Goal: Task Accomplishment & Management: Manage account settings

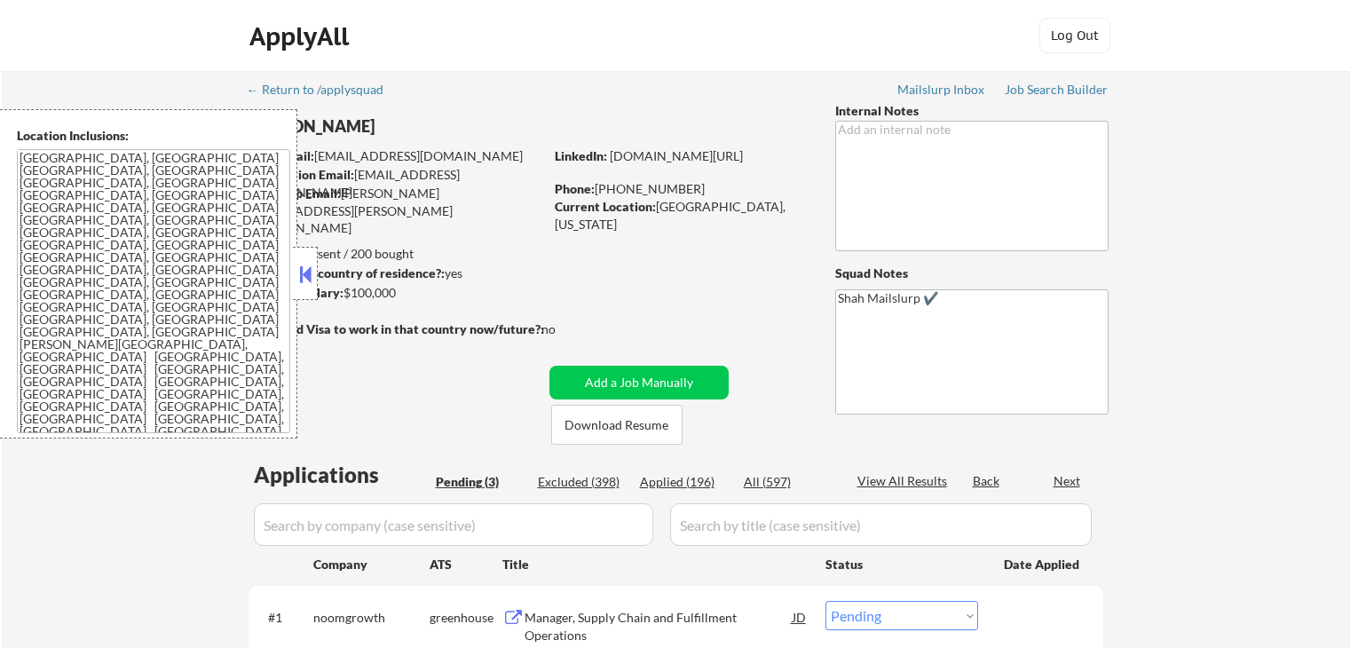
select select ""pending""
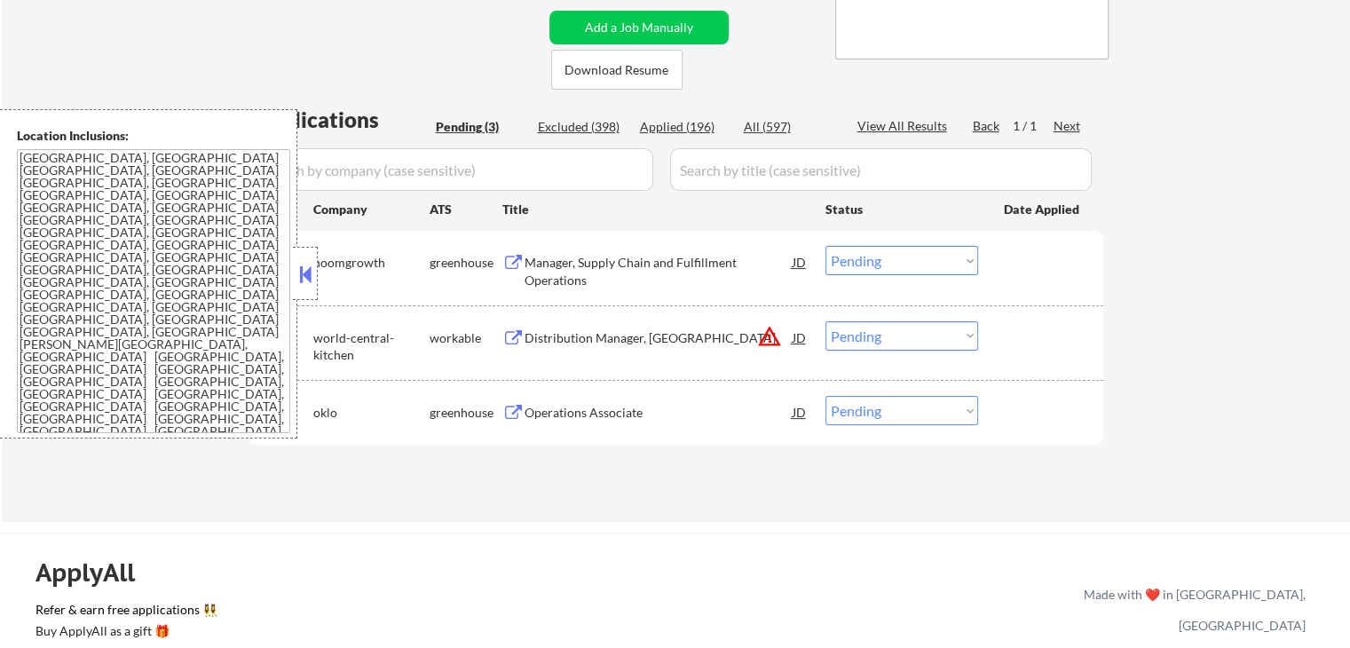
click at [668, 273] on div "Manager, Supply Chain and Fulfillment Operations" at bounding box center [659, 271] width 268 height 35
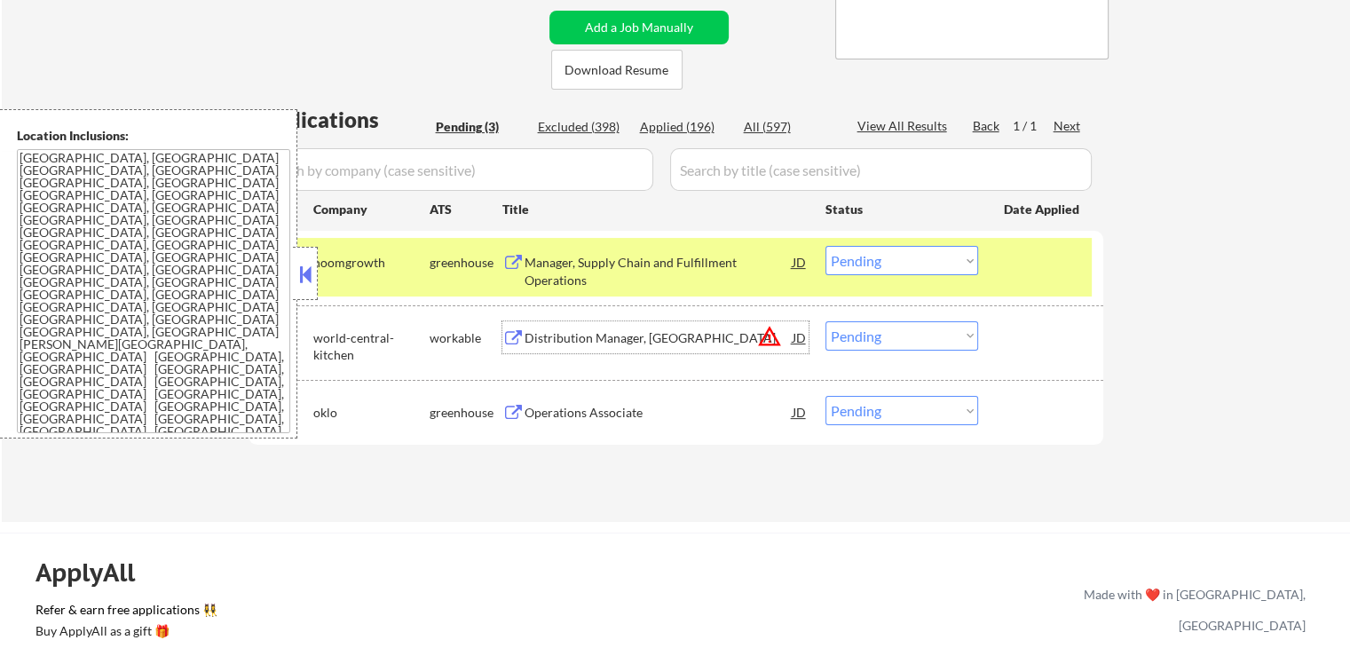
click at [694, 340] on div "Distribution Manager, [GEOGRAPHIC_DATA]" at bounding box center [659, 338] width 268 height 18
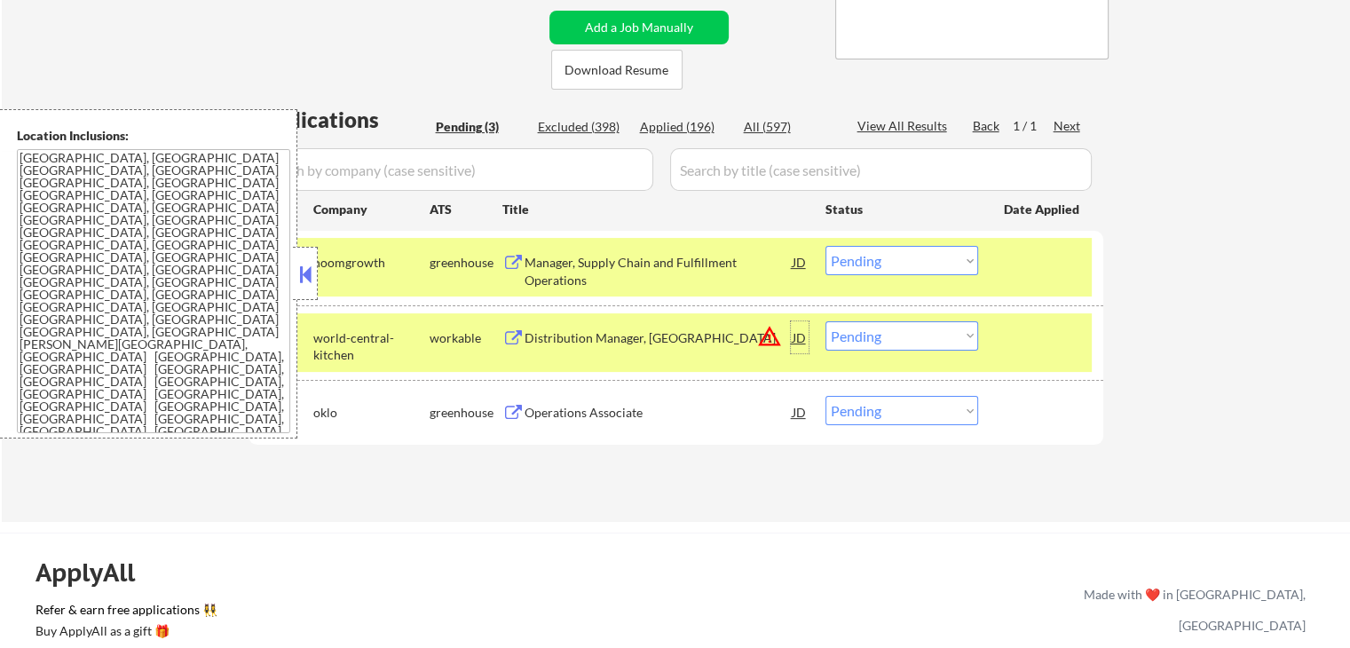
click at [801, 337] on div "JD" at bounding box center [800, 337] width 18 height 32
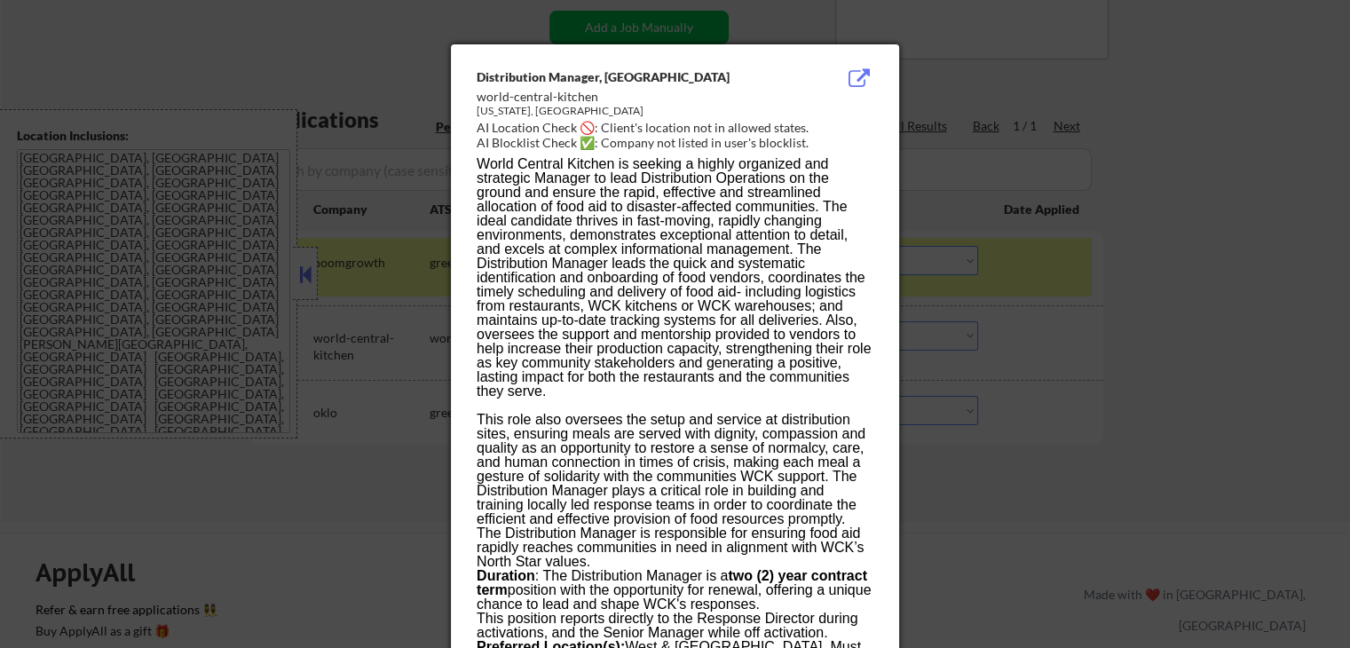
click at [1061, 331] on div at bounding box center [675, 324] width 1350 height 648
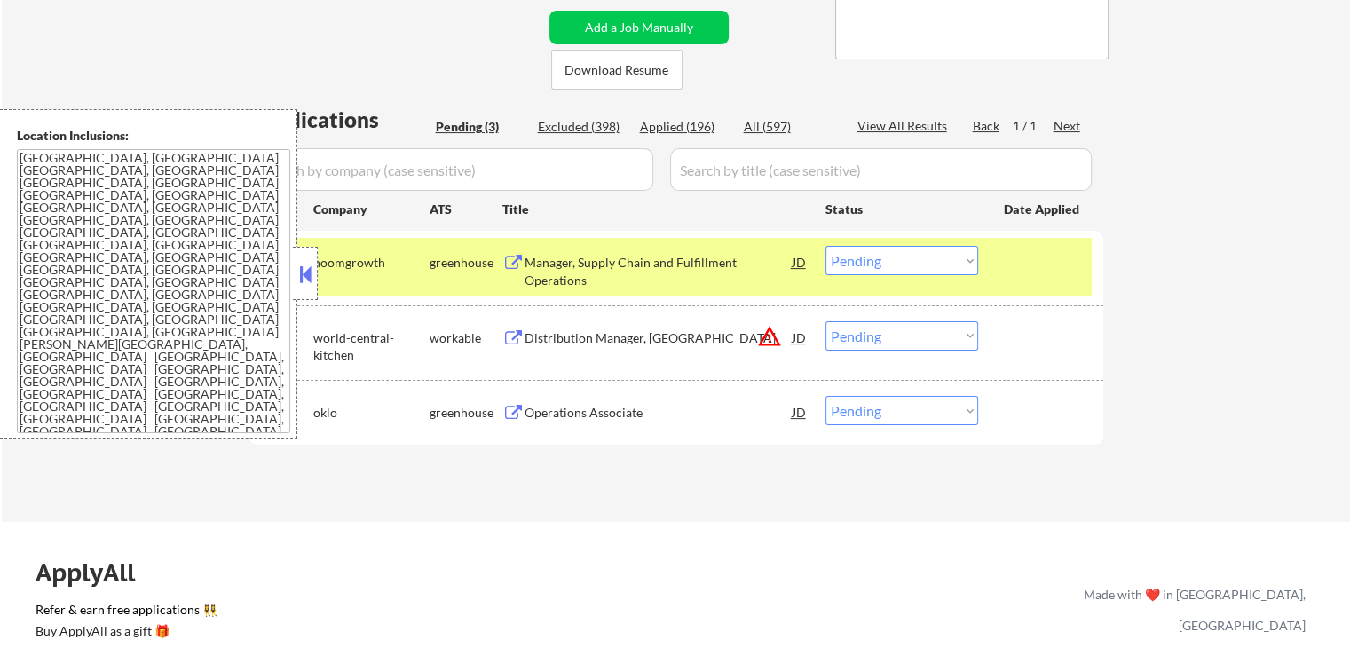
scroll to position [444, 0]
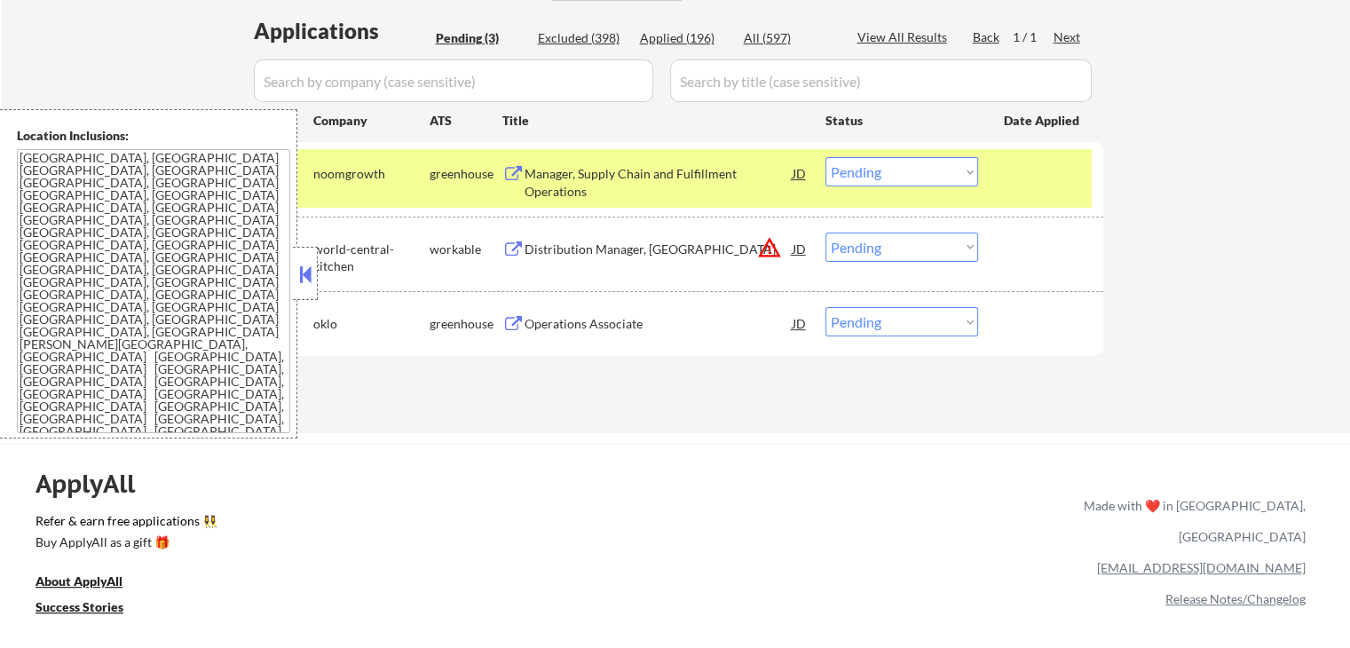
click at [891, 249] on select "Choose an option... Pending Applied Excluded (Questions) Excluded (Expired) Exc…" at bounding box center [902, 247] width 153 height 29
click at [826, 233] on select "Choose an option... Pending Applied Excluded (Questions) Excluded (Expired) Exc…" at bounding box center [902, 247] width 153 height 29
click at [691, 334] on div "Operations Associate" at bounding box center [659, 323] width 268 height 32
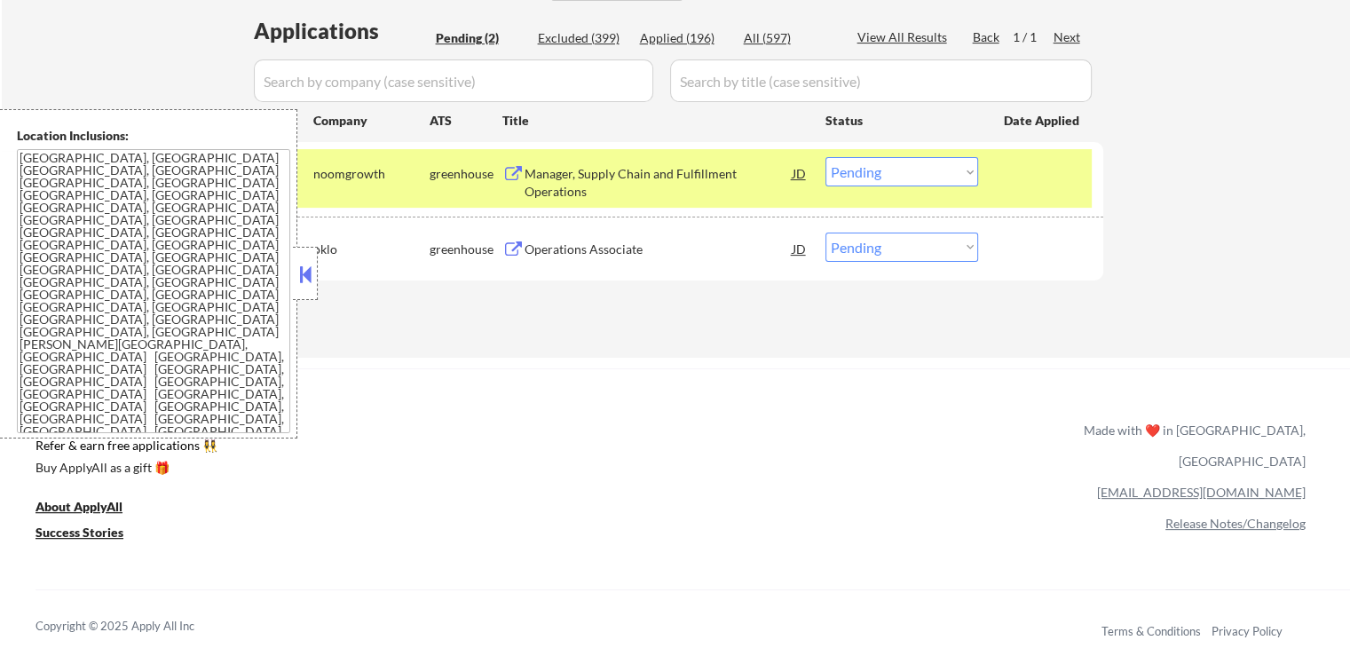
click at [919, 256] on select "Choose an option... Pending Applied Excluded (Questions) Excluded (Expired) Exc…" at bounding box center [902, 247] width 153 height 29
select select ""excluded""
click at [826, 233] on select "Choose an option... Pending Applied Excluded (Questions) Excluded (Expired) Exc…" at bounding box center [902, 247] width 153 height 29
click at [830, 322] on div "Applications Pending (2) Excluded (399) Applied (196) All (597) View All Result…" at bounding box center [676, 170] width 855 height 308
click at [668, 173] on div "Manager, Supply Chain and Fulfillment Operations" at bounding box center [659, 182] width 268 height 35
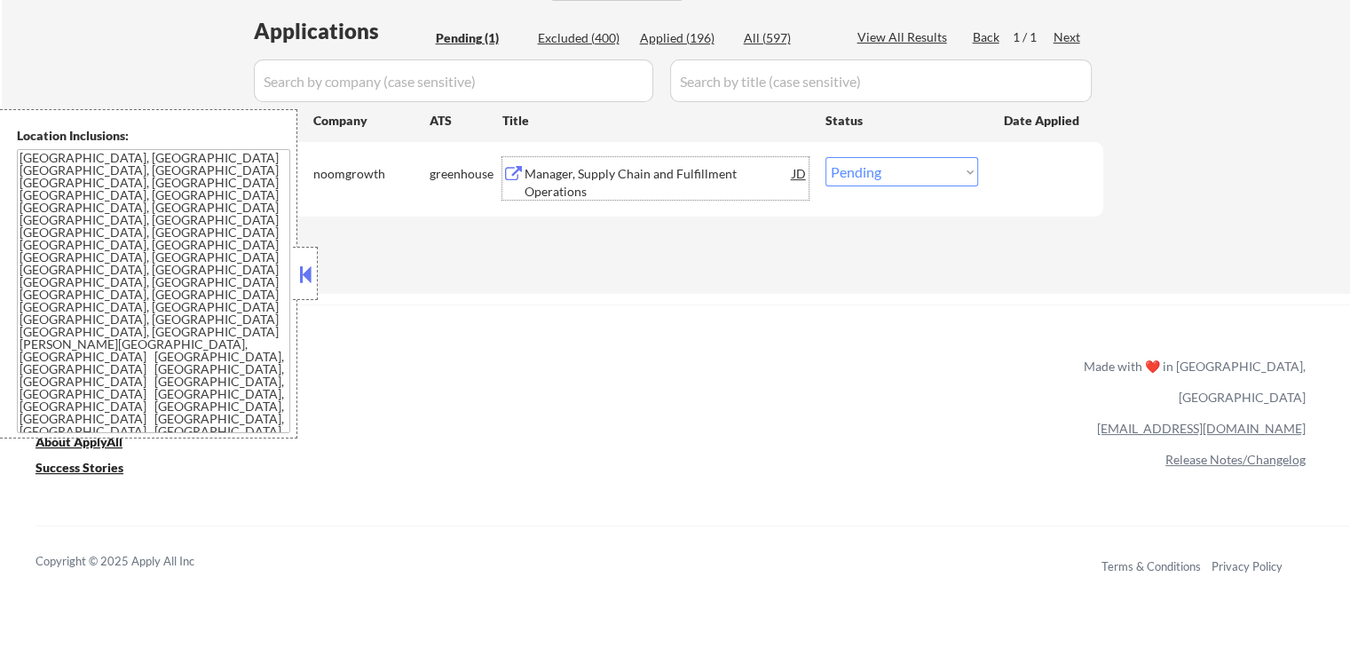
click at [858, 173] on select "Choose an option... Pending Applied Excluded (Questions) Excluded (Expired) Exc…" at bounding box center [902, 171] width 153 height 29
select select ""applied""
click at [826, 157] on select "Choose an option... Pending Applied Excluded (Questions) Excluded (Expired) Exc…" at bounding box center [902, 171] width 153 height 29
